Goal: Book appointment/travel/reservation

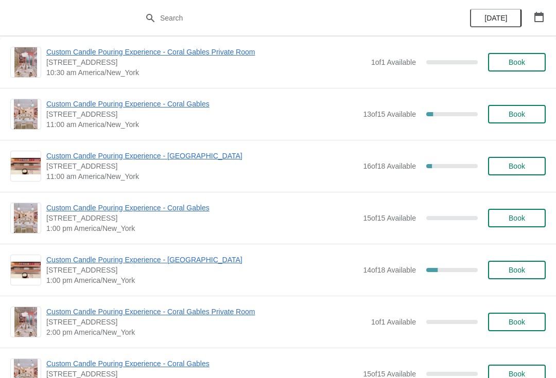
scroll to position [768, 0]
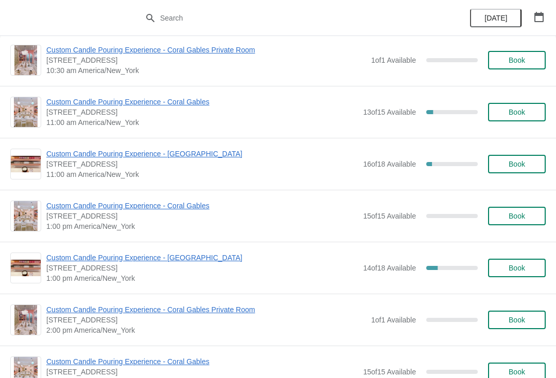
click at [547, 13] on button "button" at bounding box center [538, 17] width 19 height 19
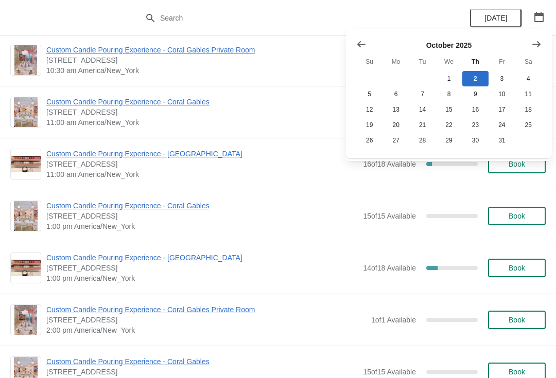
click at [542, 16] on icon "button" at bounding box center [538, 17] width 10 height 10
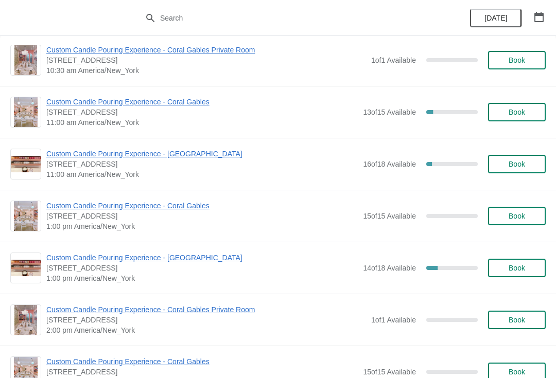
click at [538, 18] on icon "button" at bounding box center [538, 17] width 10 height 10
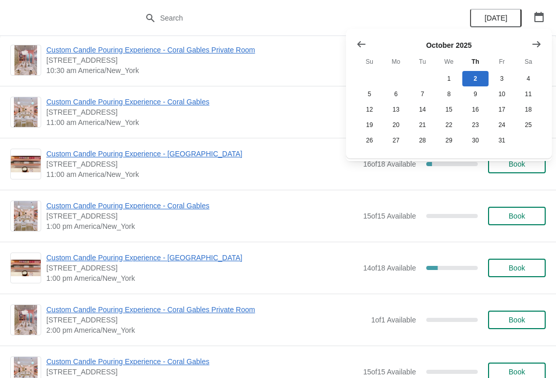
click at [535, 43] on icon "Show next month, November 2025" at bounding box center [536, 44] width 10 height 10
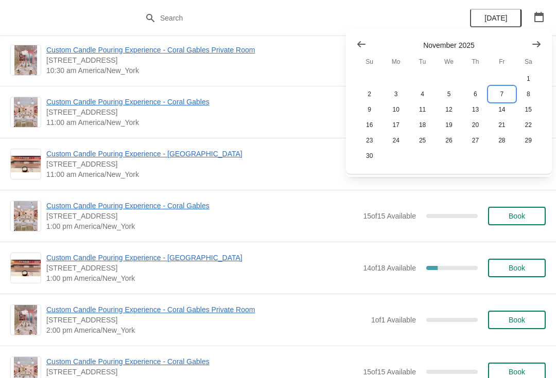
click at [499, 96] on button "7" at bounding box center [501, 93] width 26 height 15
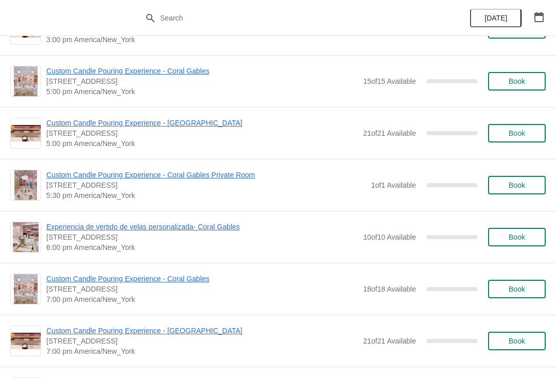
scroll to position [434, 0]
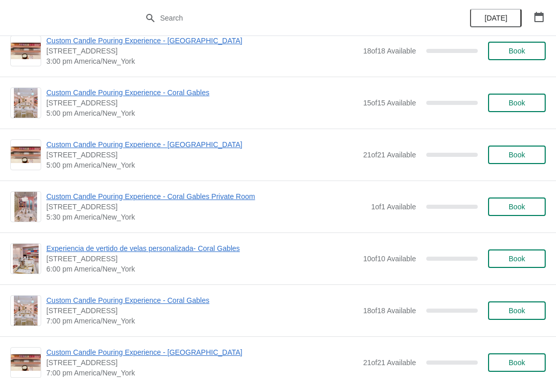
click at [494, 199] on button "Book" at bounding box center [517, 207] width 58 height 19
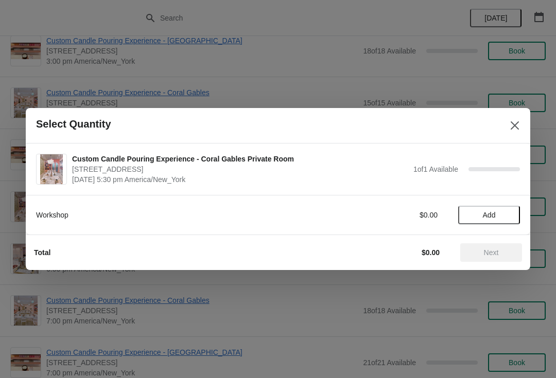
click at [491, 217] on span "Add" at bounding box center [489, 215] width 13 height 8
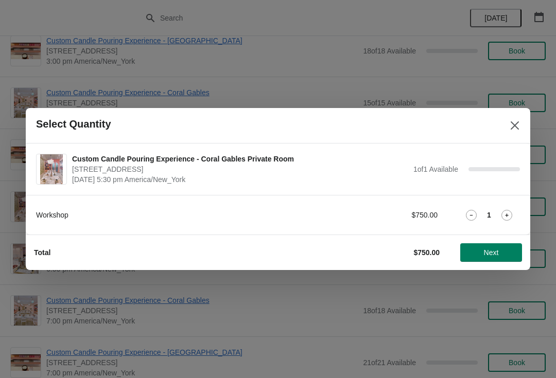
click at [495, 256] on span "Next" at bounding box center [491, 252] width 15 height 8
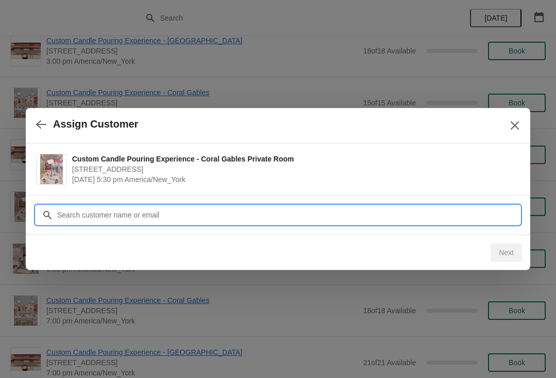
click at [280, 207] on input "Customer" at bounding box center [288, 215] width 463 height 19
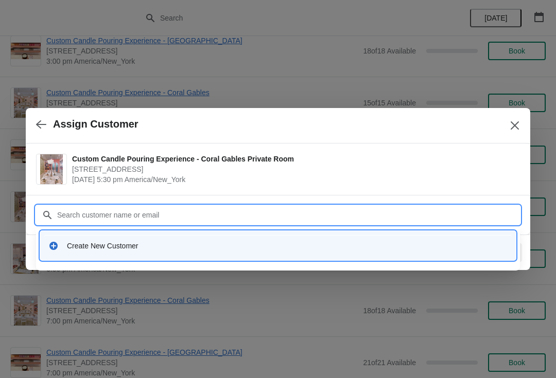
click at [506, 122] on button "Close" at bounding box center [514, 125] width 19 height 19
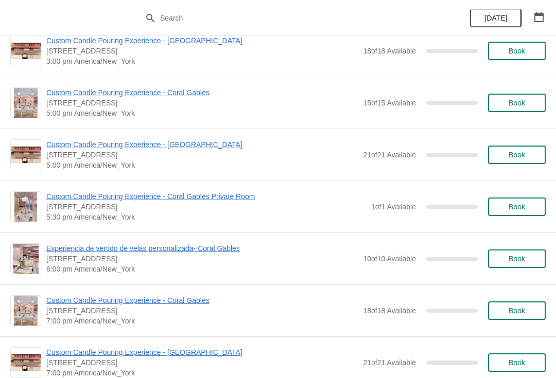
click at [500, 216] on button "Book" at bounding box center [517, 207] width 58 height 19
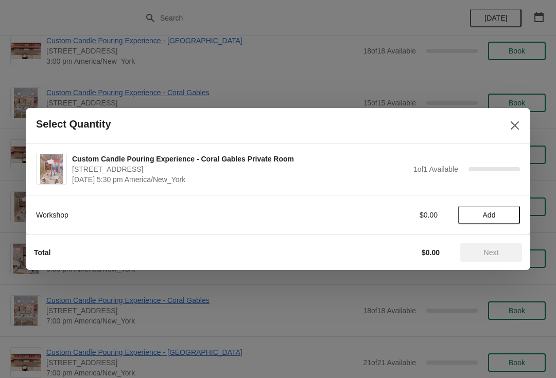
click at [495, 217] on span "Add" at bounding box center [489, 215] width 13 height 8
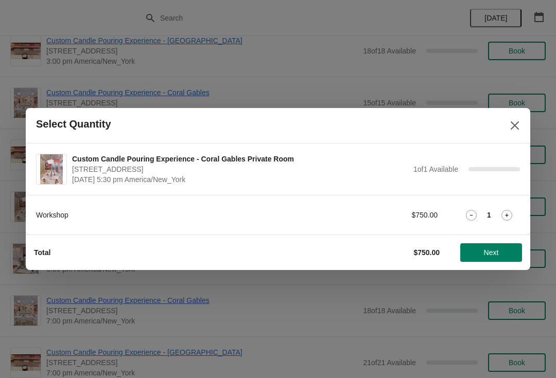
click at [481, 261] on button "Next" at bounding box center [491, 252] width 62 height 19
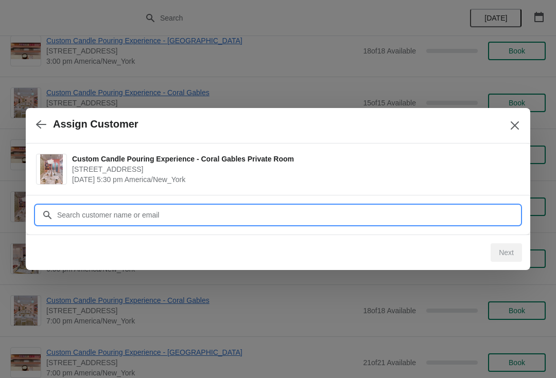
click at [443, 212] on input "Customer" at bounding box center [288, 215] width 463 height 19
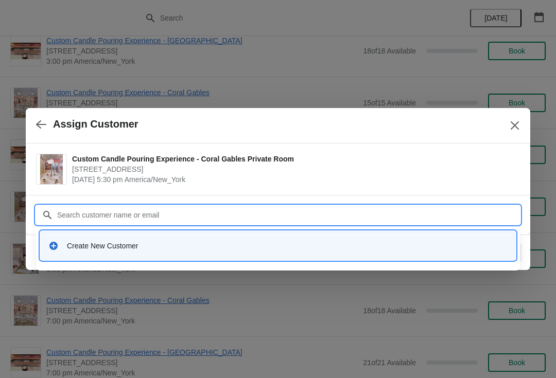
click at [191, 241] on div "Create New Customer" at bounding box center [287, 246] width 440 height 10
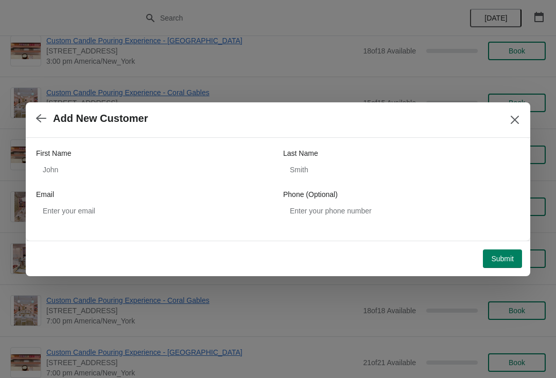
click at [491, 262] on span "Submit" at bounding box center [502, 259] width 23 height 8
click at [172, 185] on div "First Name Last Name Email Phone (Optional)" at bounding box center [278, 184] width 484 height 72
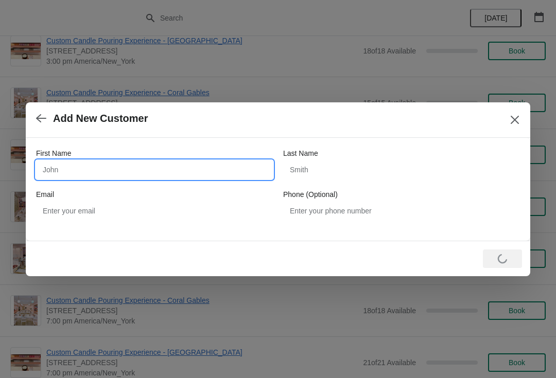
click at [218, 171] on input "First Name" at bounding box center [154, 170] width 237 height 19
type input "[PERSON_NAME]"
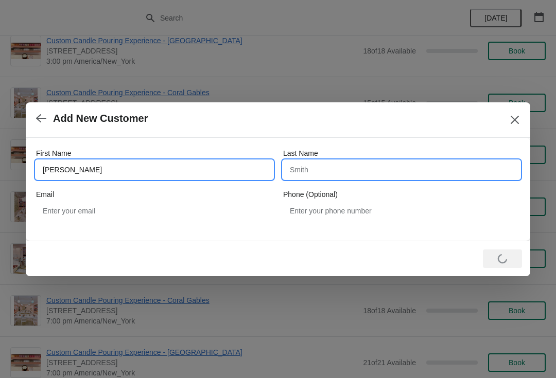
click at [383, 172] on input "Last Name" at bounding box center [401, 170] width 237 height 19
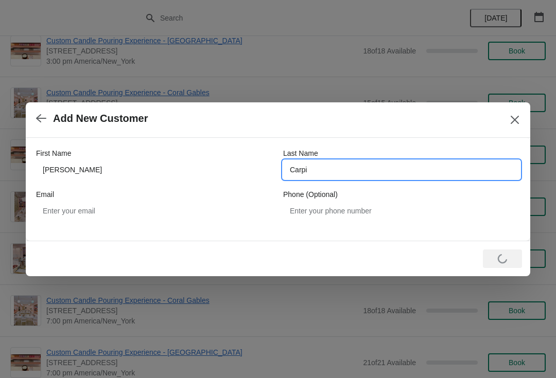
type input "[PERSON_NAME]"
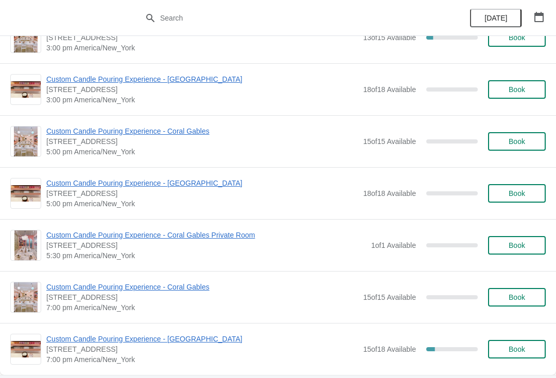
scroll to position [396, 0]
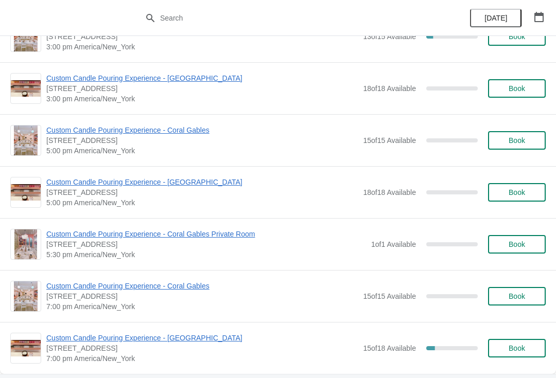
click at [195, 234] on span "Custom Candle Pouring Experience - Coral Gables Private Room" at bounding box center [205, 234] width 319 height 10
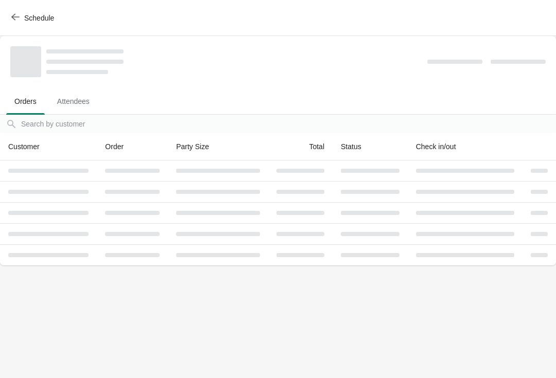
scroll to position [0, 0]
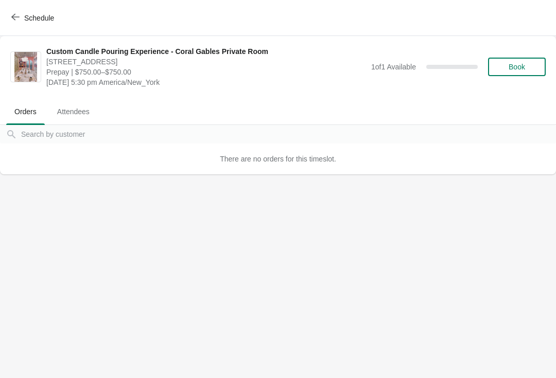
click at [484, 78] on div "Custom Candle Pouring Experience - Coral Gables Private Room 154 Giralda Avenue…" at bounding box center [295, 66] width 499 height 41
click at [523, 67] on span "Book" at bounding box center [516, 67] width 16 height 8
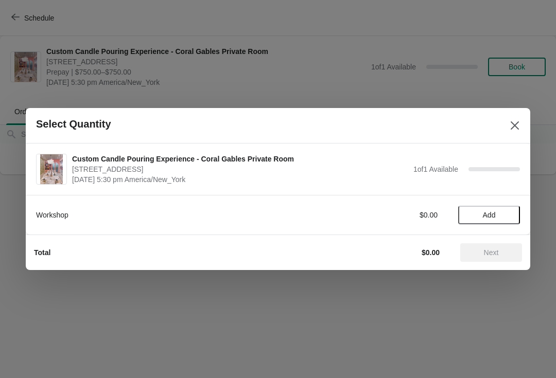
click at [480, 209] on button "Add" at bounding box center [489, 215] width 62 height 19
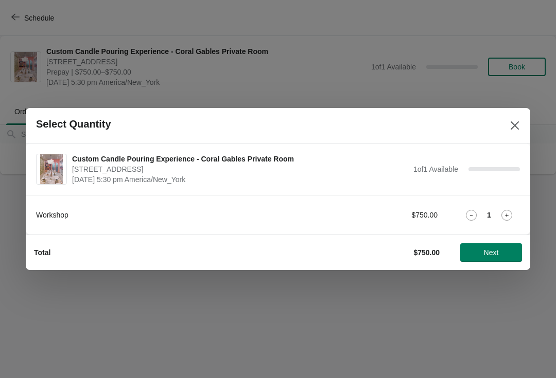
click at [507, 260] on button "Next" at bounding box center [491, 252] width 62 height 19
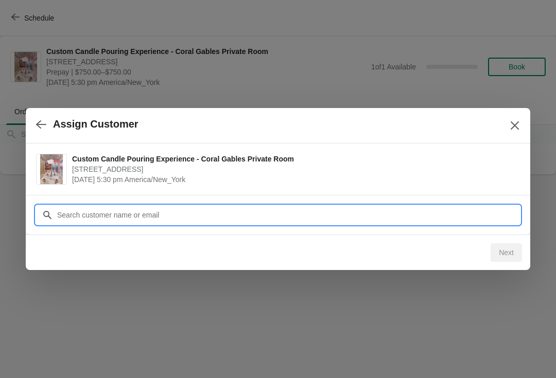
click at [484, 218] on input "Customer" at bounding box center [288, 215] width 463 height 19
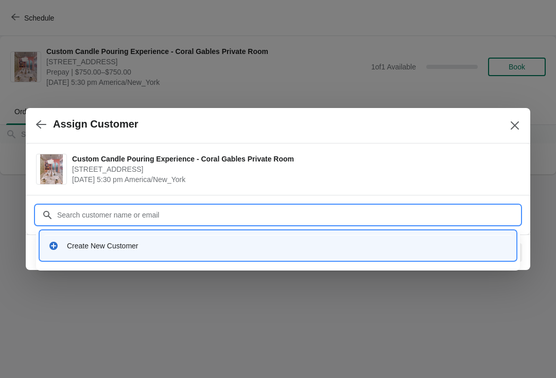
click at [198, 257] on div "Create New Customer" at bounding box center [277, 245] width 475 height 29
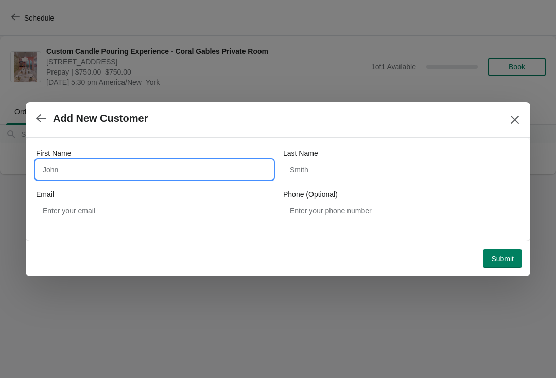
click at [192, 179] on input "First Name" at bounding box center [154, 170] width 237 height 19
type input "[PERSON_NAME]"
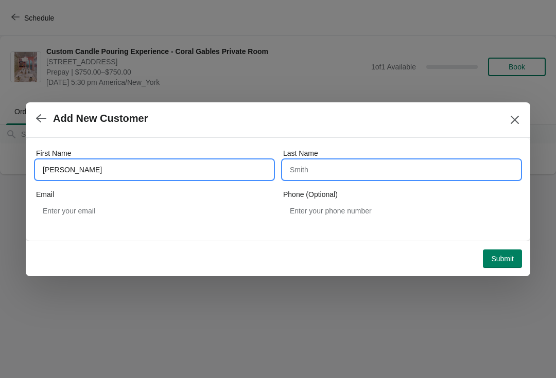
click at [328, 176] on input "Last Name" at bounding box center [401, 170] width 237 height 19
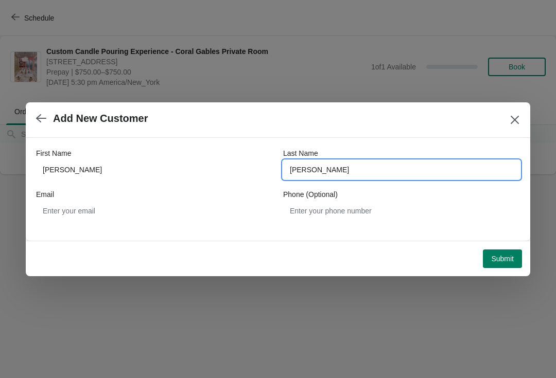
type input "[PERSON_NAME]"
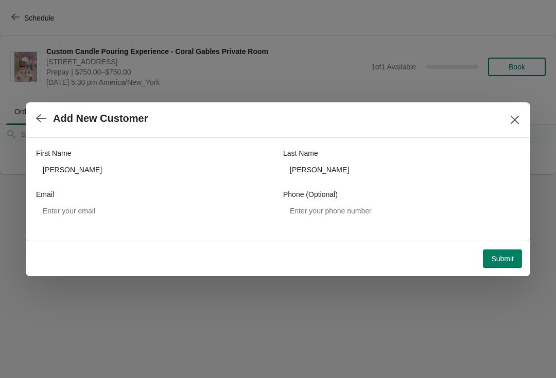
click at [513, 262] on button "Submit" at bounding box center [502, 259] width 39 height 19
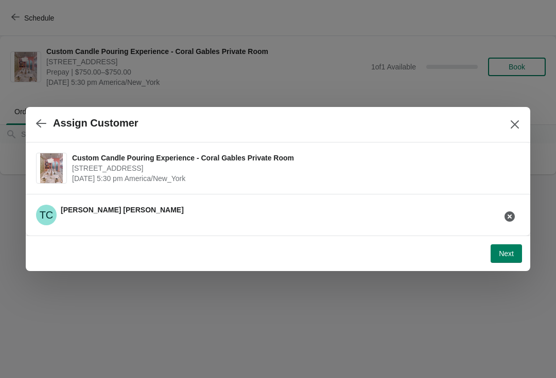
click at [516, 268] on div "Next" at bounding box center [278, 253] width 504 height 35
click at [516, 254] on button "Next" at bounding box center [505, 253] width 31 height 19
select select "Friend"
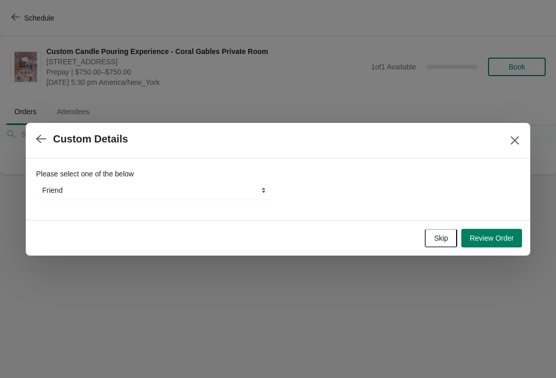
click at [428, 246] on button "Skip" at bounding box center [440, 238] width 32 height 19
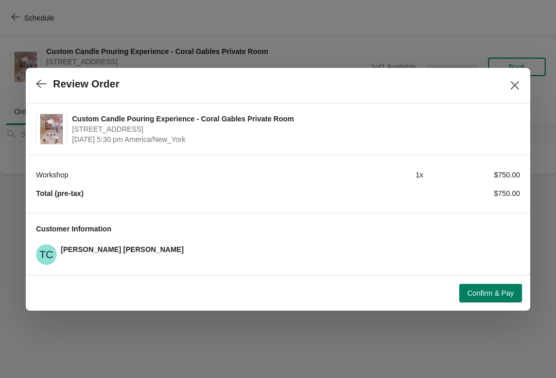
click at [497, 301] on button "Confirm & Pay" at bounding box center [490, 293] width 63 height 19
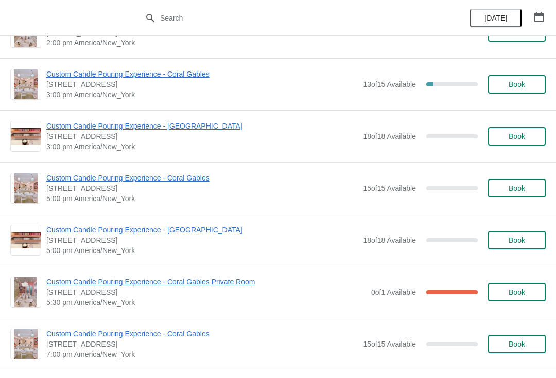
scroll to position [385, 0]
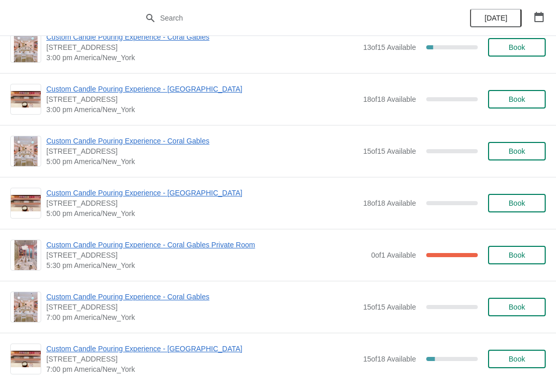
click at [237, 241] on span "Custom Candle Pouring Experience - Coral Gables Private Room" at bounding box center [205, 245] width 319 height 10
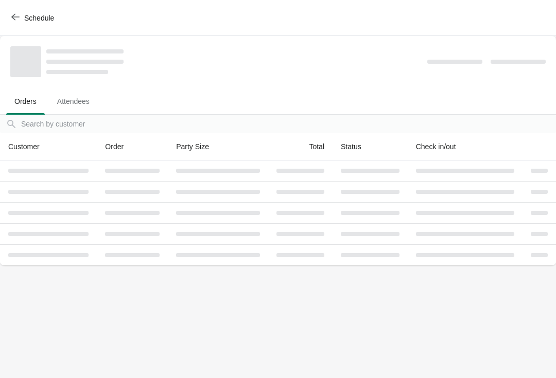
scroll to position [0, 0]
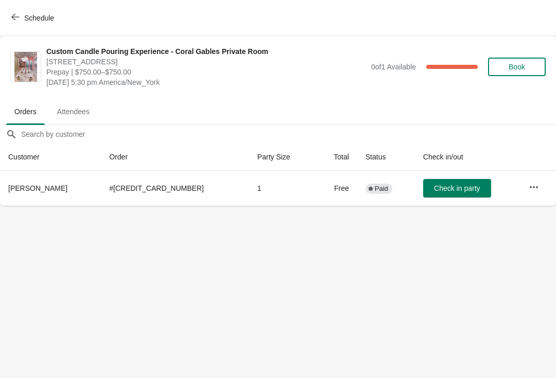
click at [543, 190] on td at bounding box center [537, 188] width 35 height 35
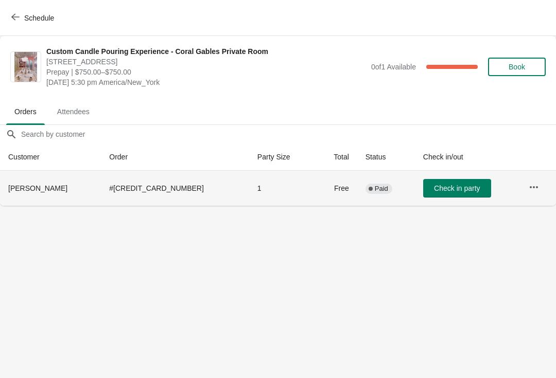
click at [528, 194] on button "button" at bounding box center [533, 187] width 19 height 19
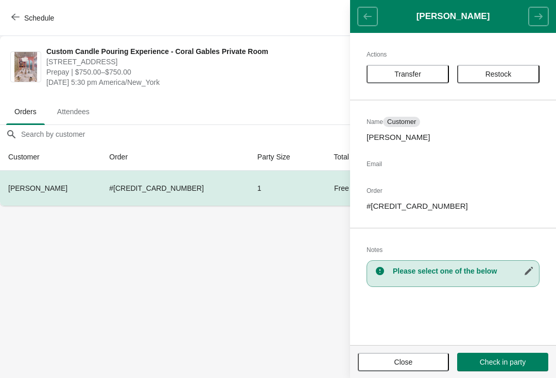
click at [439, 68] on button "Transfer" at bounding box center [407, 74] width 82 height 19
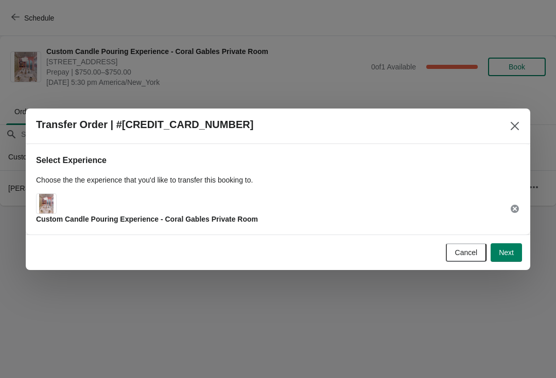
click at [502, 246] on button "Next" at bounding box center [505, 252] width 31 height 19
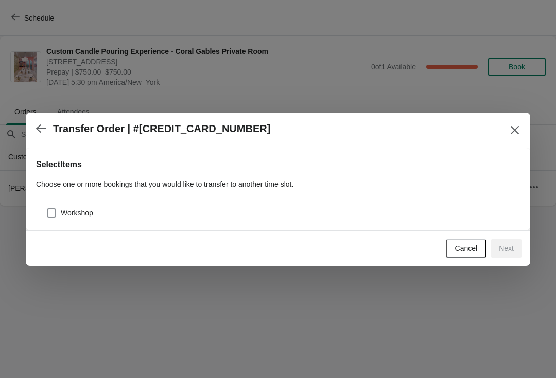
click at [89, 218] on label "Workshop" at bounding box center [69, 213] width 47 height 14
click at [47, 209] on input "Workshop" at bounding box center [47, 208] width 1 height 1
checkbox input "true"
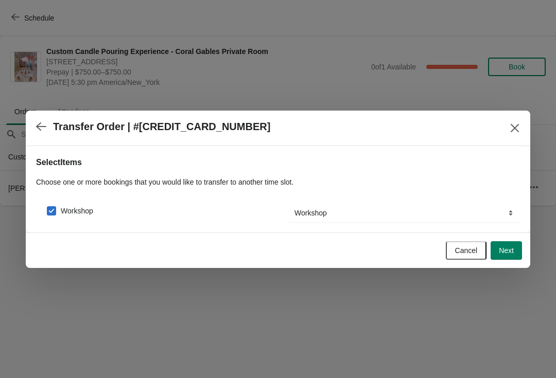
click at [509, 252] on span "Next" at bounding box center [506, 250] width 15 height 8
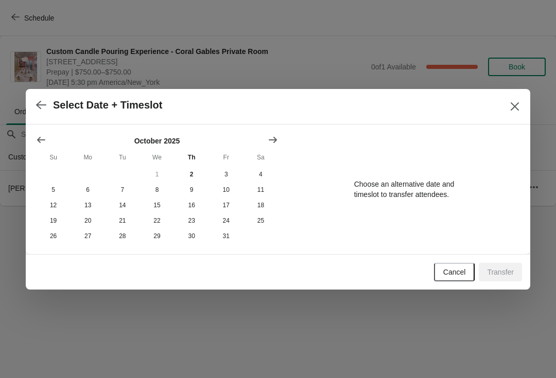
click at [271, 136] on icon "Show next month, November 2025" at bounding box center [273, 140] width 10 height 10
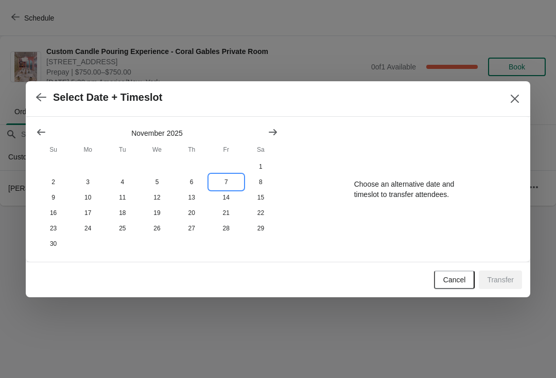
click at [229, 180] on button "7" at bounding box center [226, 181] width 34 height 15
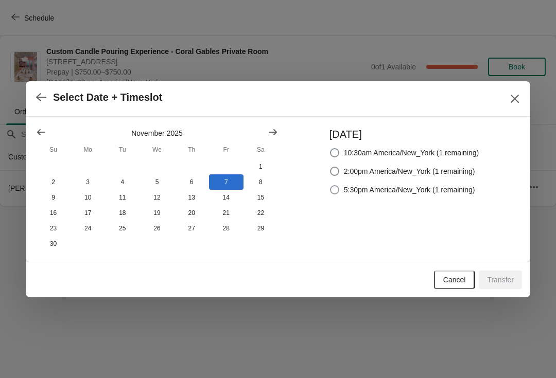
click at [455, 189] on span "5:30pm America/New_York (1 remaining)" at bounding box center [409, 190] width 131 height 10
click at [330, 186] on input "5:30pm America/New_York (1 remaining)" at bounding box center [330, 185] width 1 height 1
radio input "true"
click at [500, 289] on button "Transfer" at bounding box center [499, 280] width 43 height 19
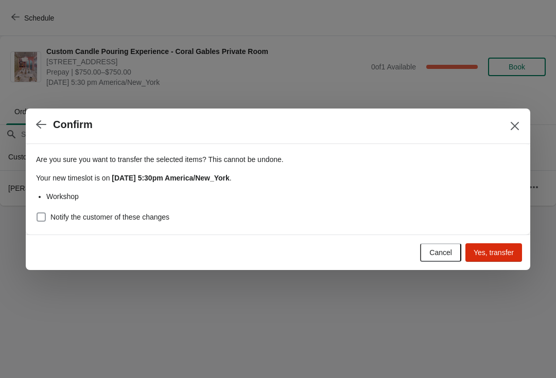
click at [141, 224] on label "Notify the customer of these changes" at bounding box center [102, 217] width 133 height 14
click at [37, 213] on input "Notify the customer of these changes" at bounding box center [37, 212] width 1 height 1
click at [134, 224] on label "Notify the customer of these changes" at bounding box center [102, 217] width 133 height 14
click at [37, 213] on input "Notify the customer of these changes" at bounding box center [37, 212] width 1 height 1
click at [168, 220] on span "Notify the customer of these changes" at bounding box center [109, 217] width 119 height 10
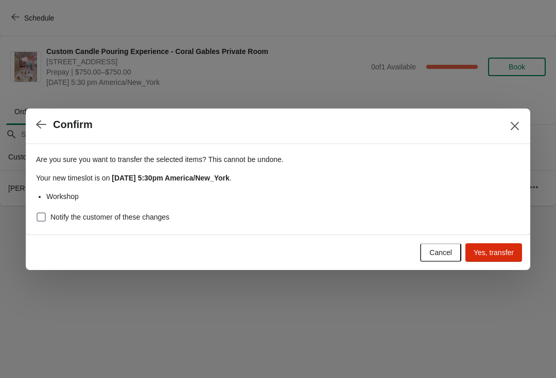
click at [37, 213] on input "Notify the customer of these changes" at bounding box center [37, 212] width 1 height 1
checkbox input "true"
click at [507, 249] on span "Yes, transfer" at bounding box center [493, 252] width 40 height 8
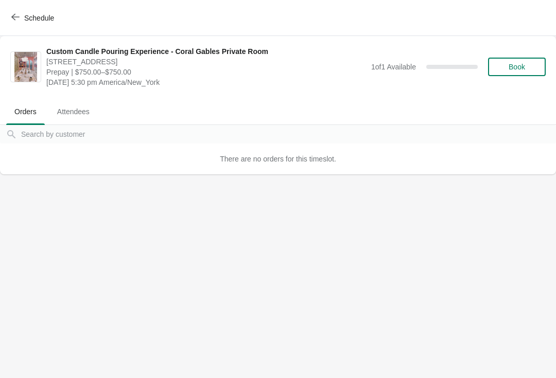
click at [15, 16] on icon "button" at bounding box center [15, 17] width 8 height 8
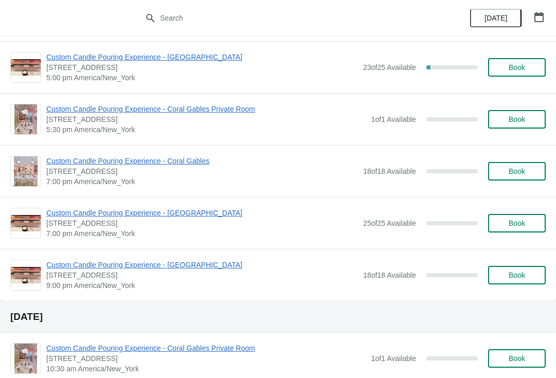
scroll to position [2092, 0]
